Goal: Information Seeking & Learning: Learn about a topic

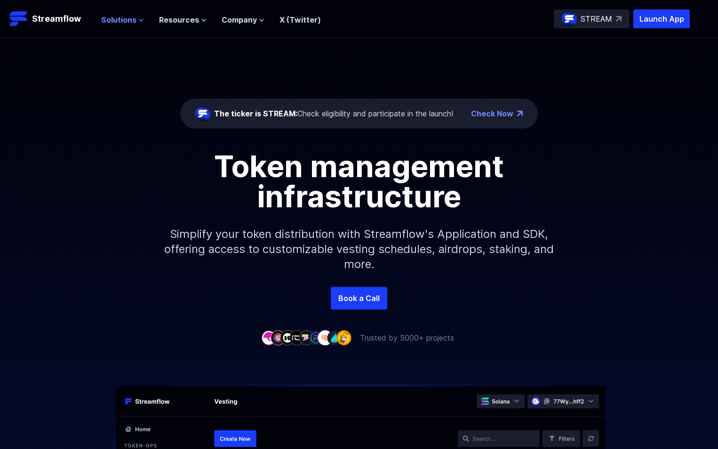
click at [120, 20] on span "Solutions" at bounding box center [118, 19] width 35 height 11
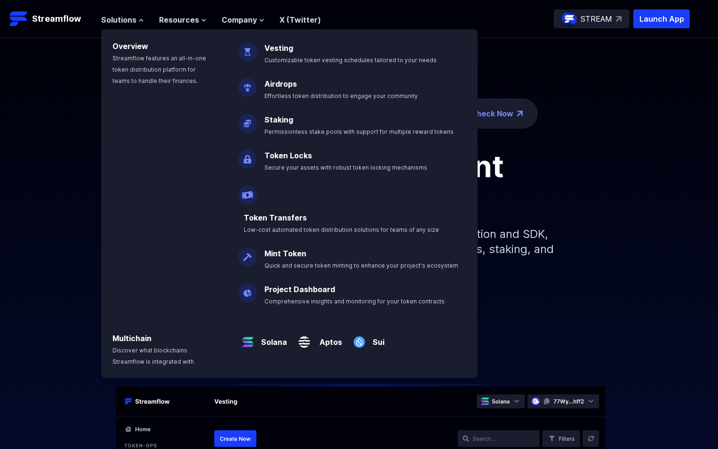
click at [182, 26] on div "Solutions Overview Streamflow features an all-in-one token distribution platfor…" at bounding box center [211, 18] width 220 height 19
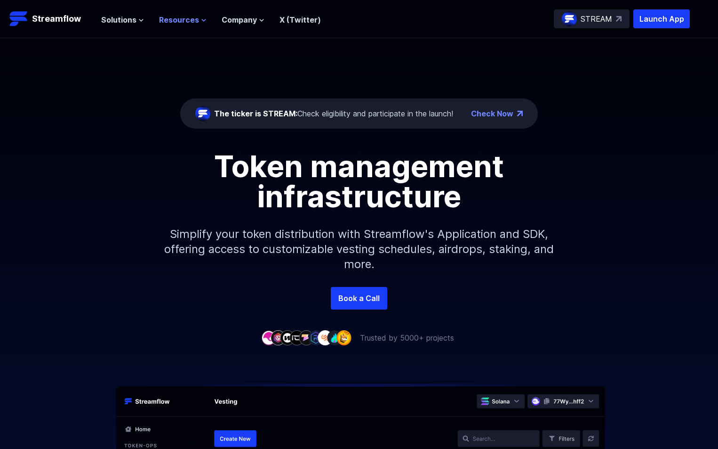
click at [188, 24] on span "Resources" at bounding box center [179, 19] width 40 height 11
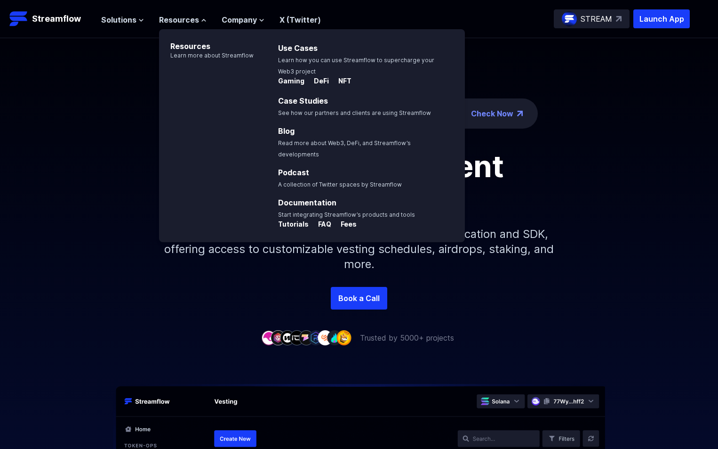
click at [93, 14] on header "Streamflow Launch App STREAM Solutions Overview Streamflow features an all-in-o…" at bounding box center [359, 19] width 718 height 38
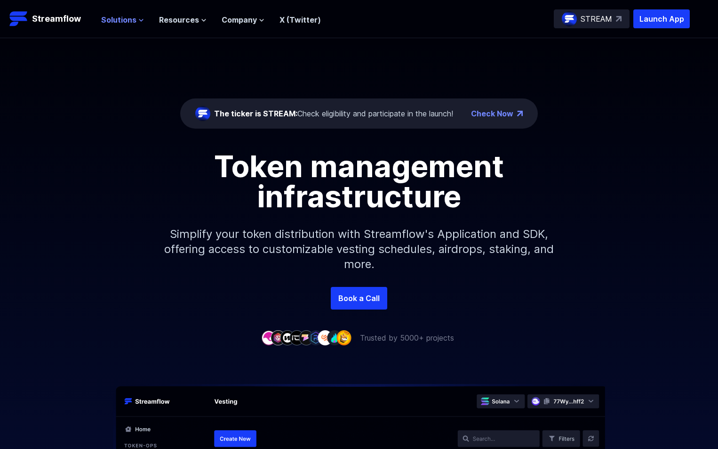
click at [109, 15] on span "Solutions" at bounding box center [118, 19] width 35 height 11
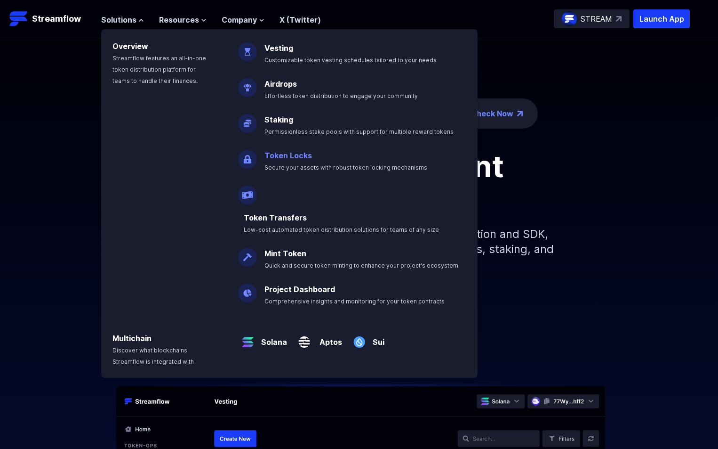
click at [282, 153] on link "Token Locks" at bounding box center [289, 155] width 48 height 9
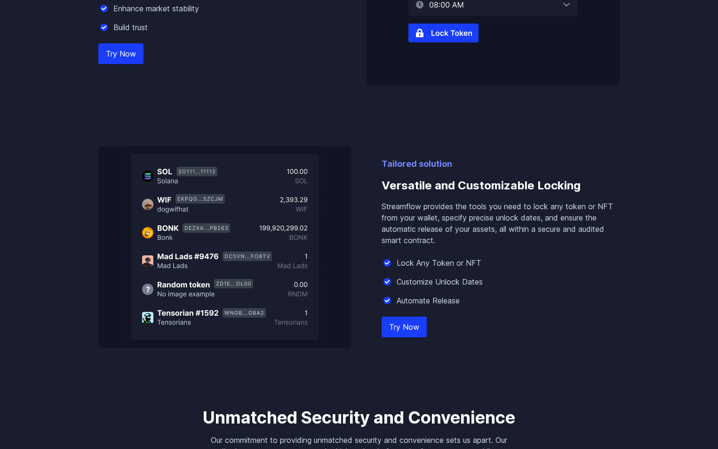
scroll to position [753, 0]
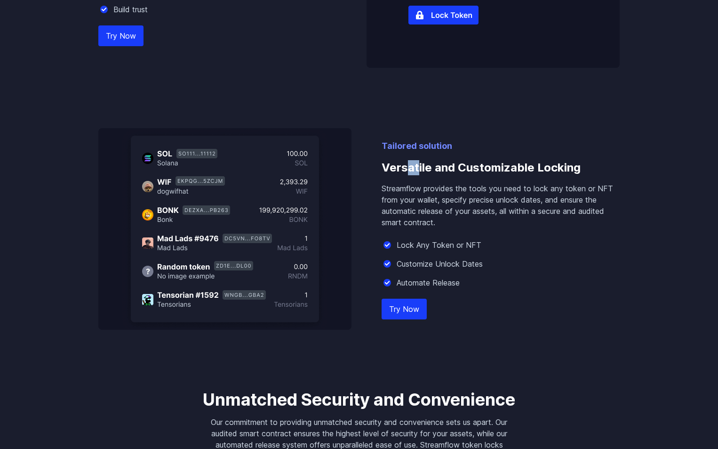
drag, startPoint x: 427, startPoint y: 168, endPoint x: 492, endPoint y: 171, distance: 65.0
click at [468, 170] on h3 "Versatile and Customizable Locking" at bounding box center [501, 167] width 238 height 30
click at [500, 172] on h3 "Versatile and Customizable Locking" at bounding box center [501, 167] width 238 height 30
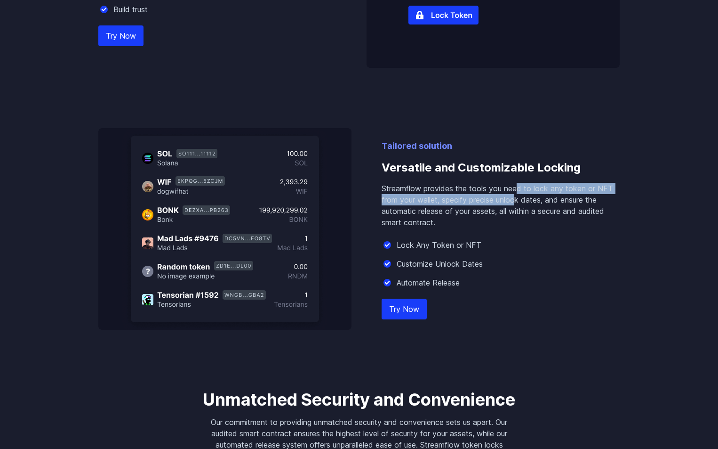
drag, startPoint x: 520, startPoint y: 186, endPoint x: 518, endPoint y: 202, distance: 16.1
click at [518, 202] on p "Streamflow provides the tools you need to lock any token or NFT from your walle…" at bounding box center [501, 205] width 238 height 45
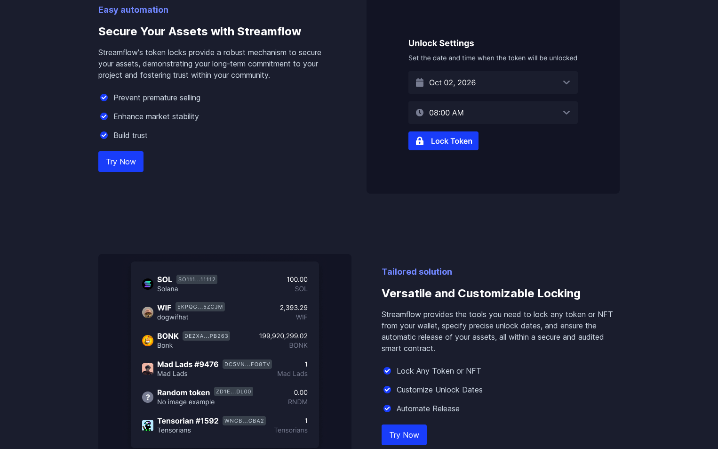
scroll to position [126, 0]
